Goal: Navigation & Orientation: Find specific page/section

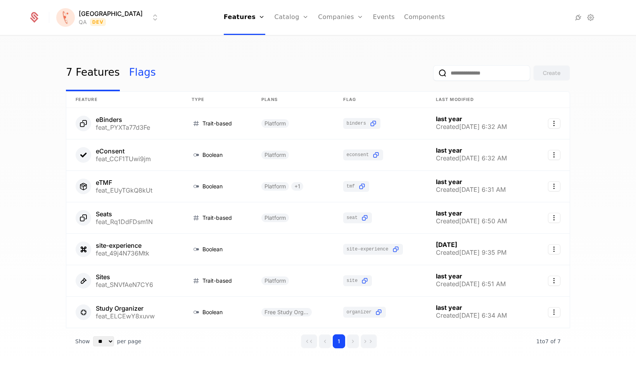
click at [137, 73] on link "Flags" at bounding box center [142, 73] width 27 height 36
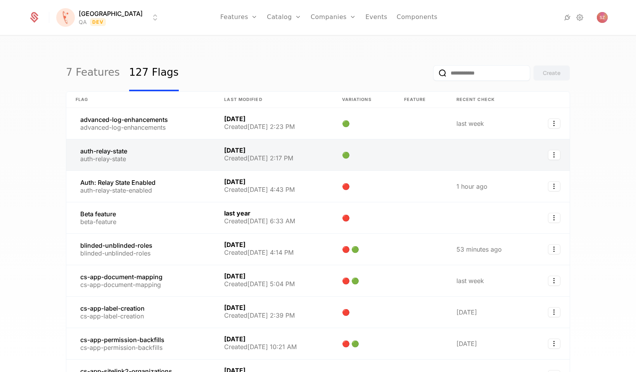
click at [112, 150] on link at bounding box center [140, 154] width 149 height 31
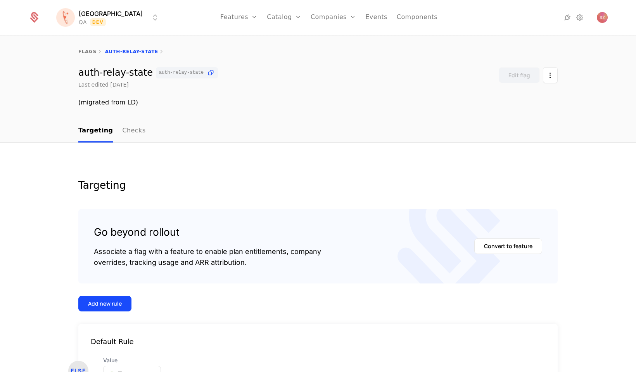
scroll to position [60, 0]
